Goal: Transaction & Acquisition: Purchase product/service

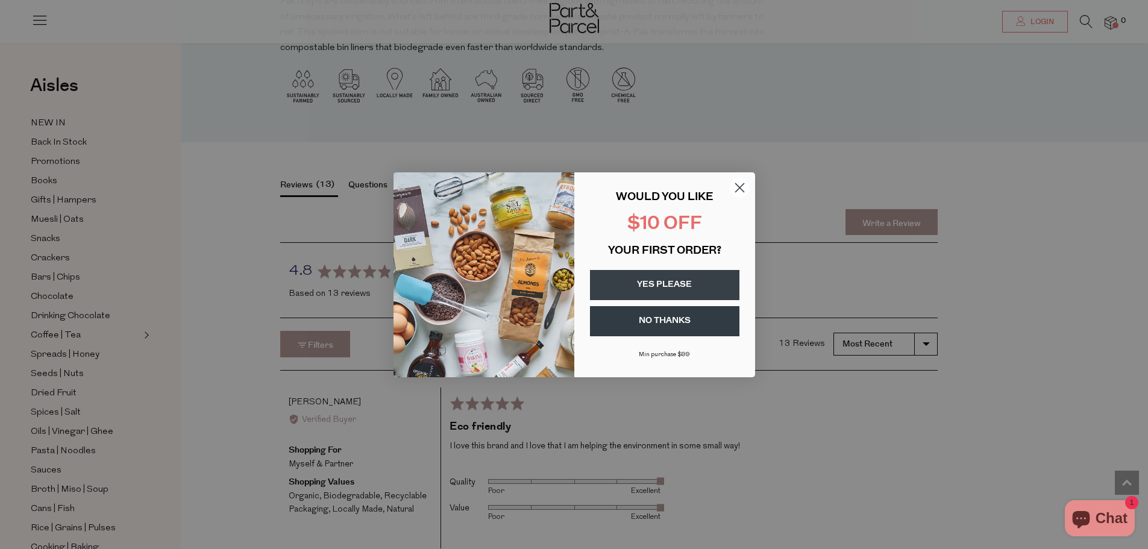
scroll to position [1206, 0]
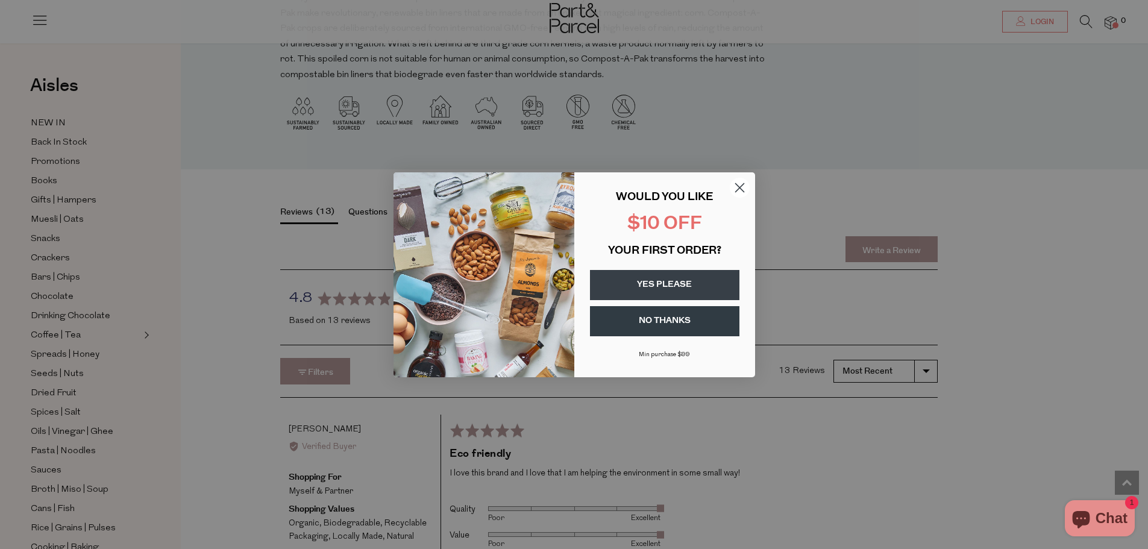
click at [742, 186] on icon "Close dialog" at bounding box center [739, 187] width 8 height 8
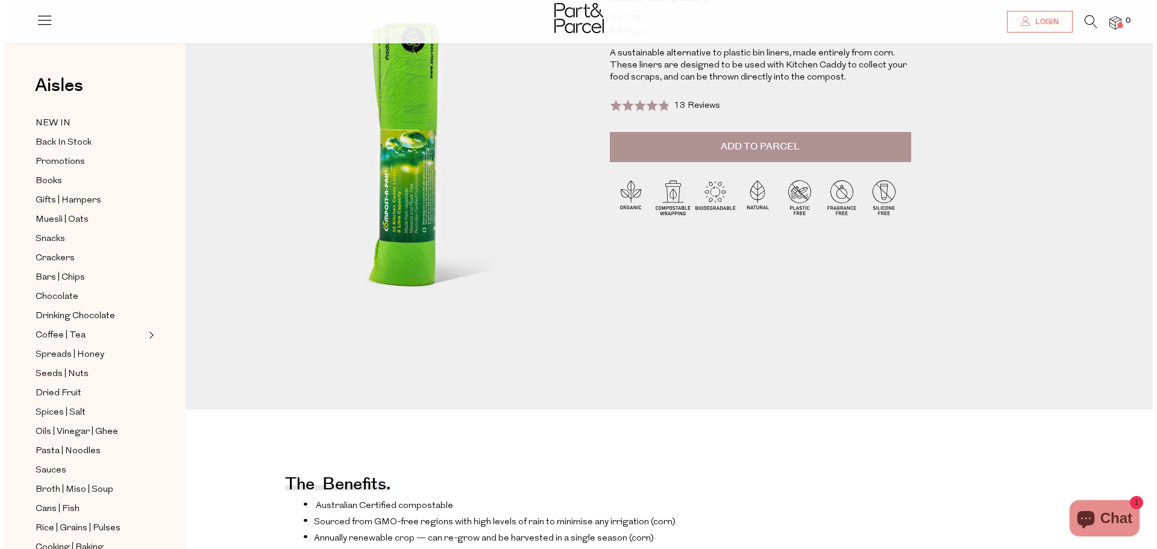
scroll to position [161, 0]
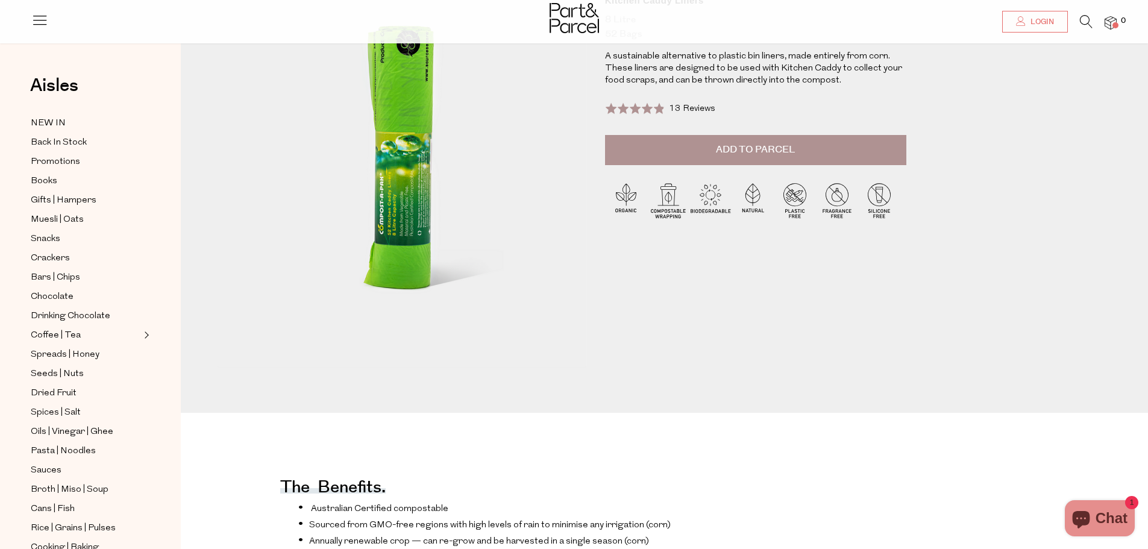
click at [748, 148] on span "Add to Parcel" at bounding box center [755, 150] width 79 height 14
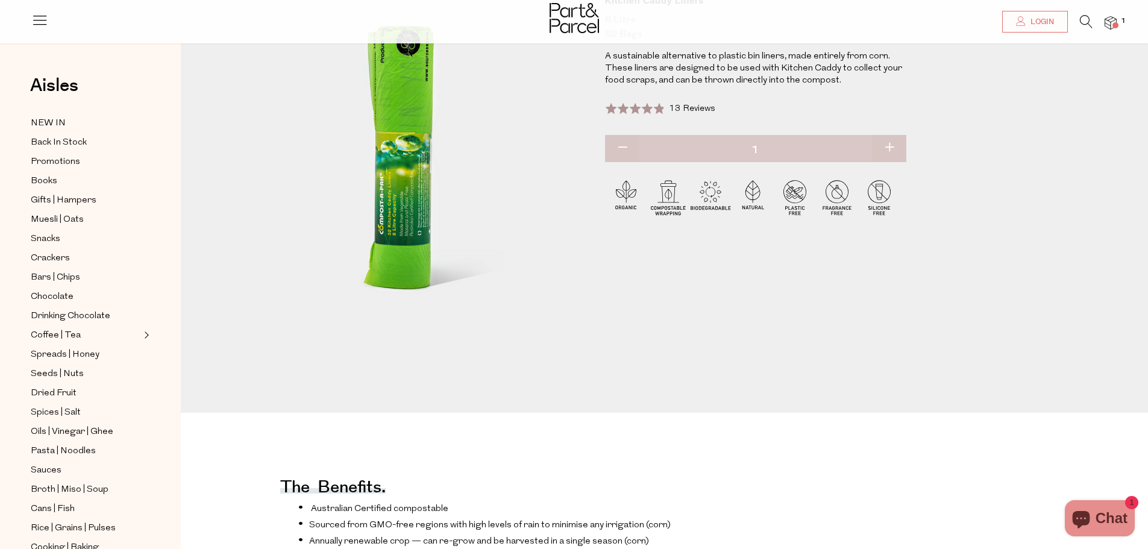
click at [1110, 20] on img at bounding box center [1111, 23] width 12 height 14
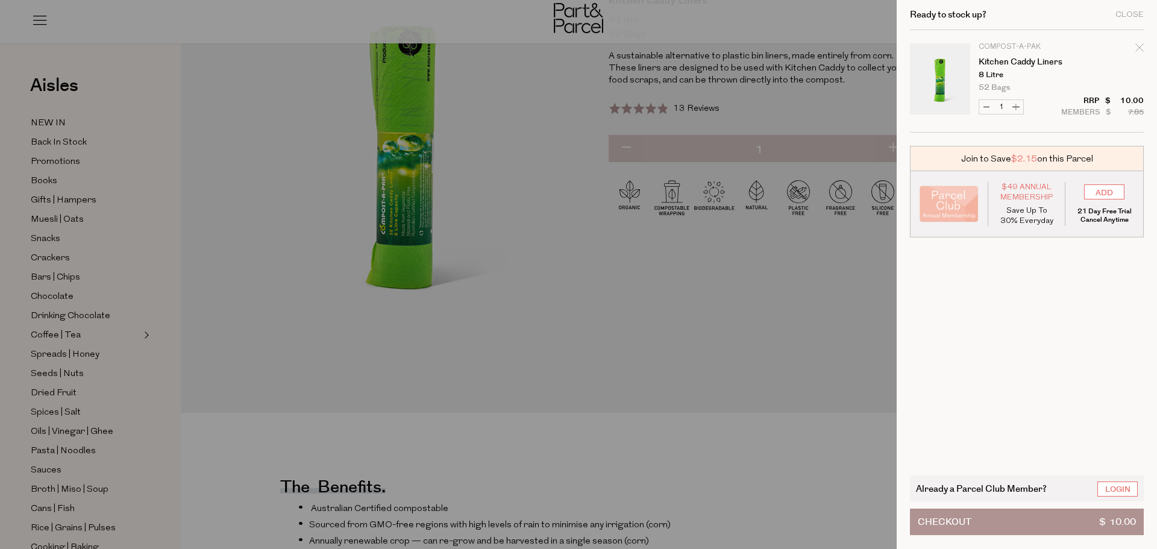
click at [955, 517] on span "Checkout" at bounding box center [945, 521] width 54 height 25
